Goal: Task Accomplishment & Management: Manage account settings

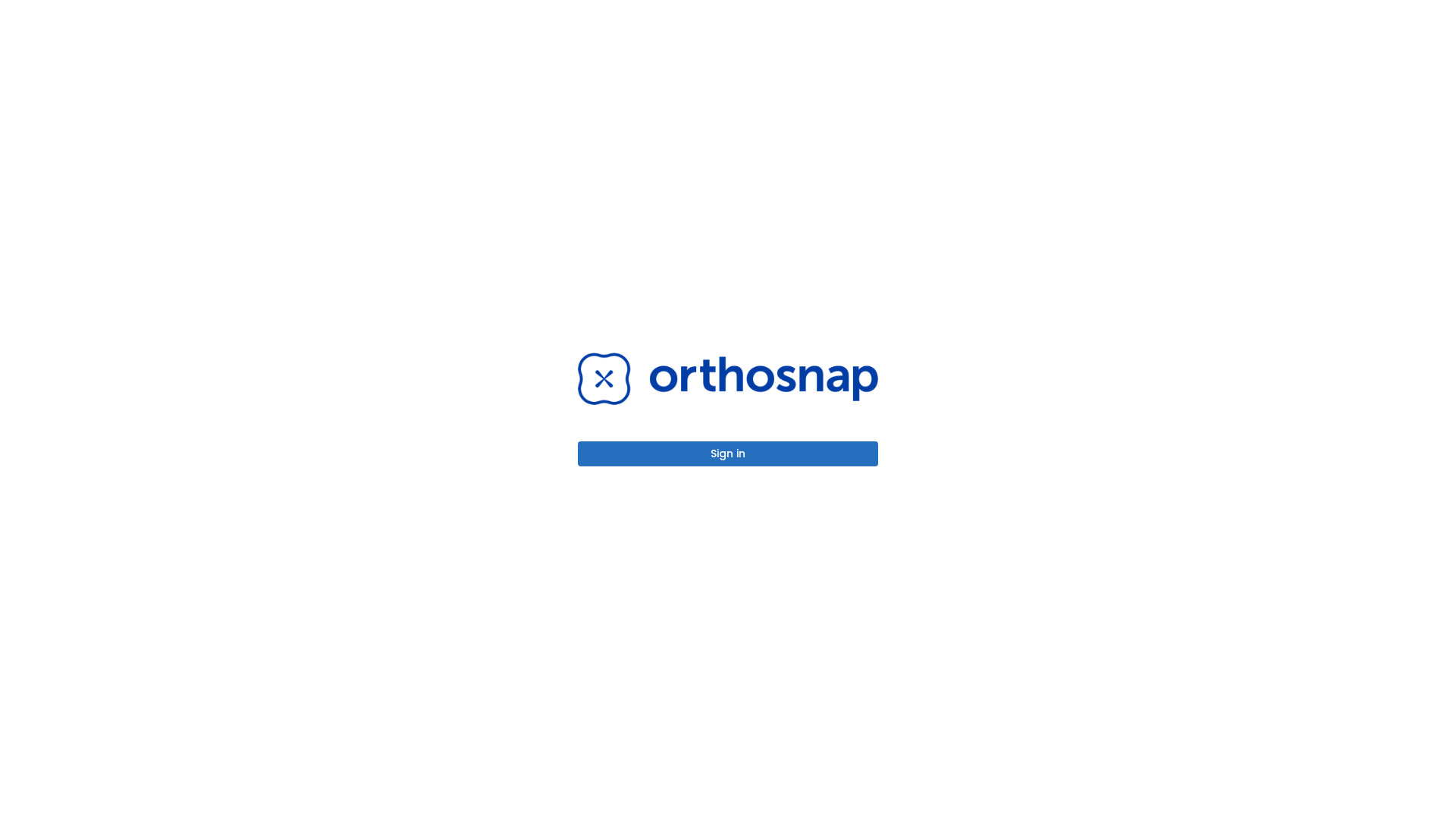
click at [728, 453] on button "Sign in" at bounding box center [728, 453] width 300 height 25
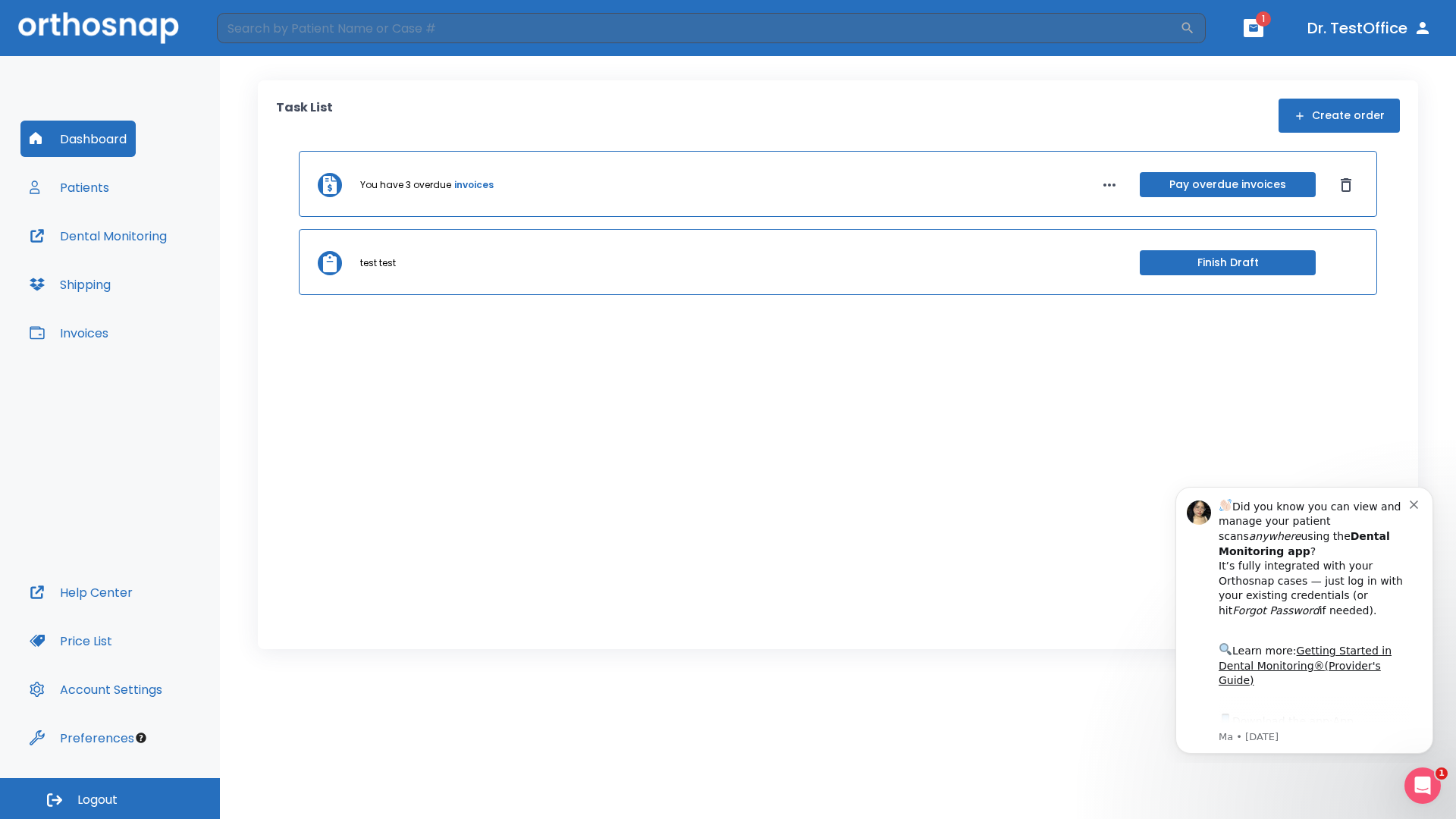
click at [110, 799] on span "Logout" at bounding box center [98, 801] width 41 height 17
